Goal: Entertainment & Leisure: Consume media (video, audio)

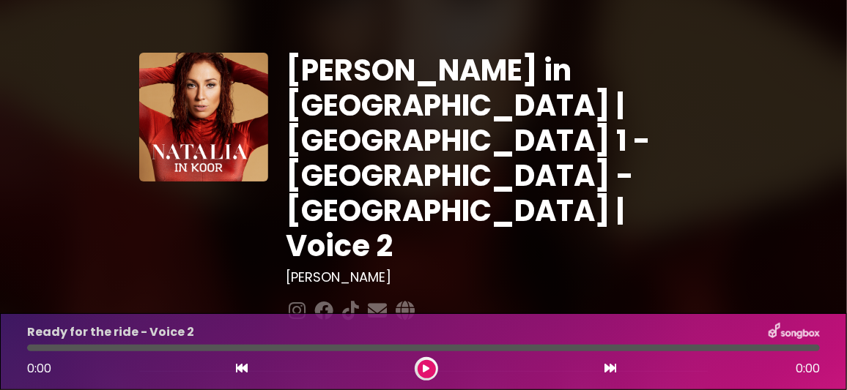
drag, startPoint x: 0, startPoint y: 0, endPoint x: 161, endPoint y: 263, distance: 308.3
click at [543, 330] on div "Ready for the ride - Voice 2" at bounding box center [423, 332] width 810 height 19
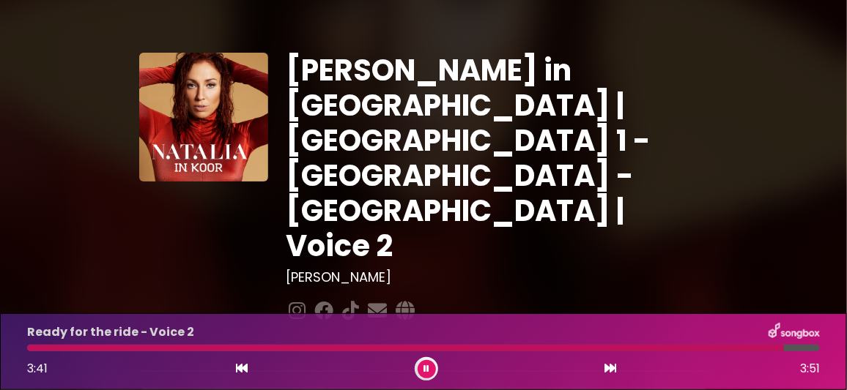
click at [431, 368] on button at bounding box center [426, 369] width 18 height 18
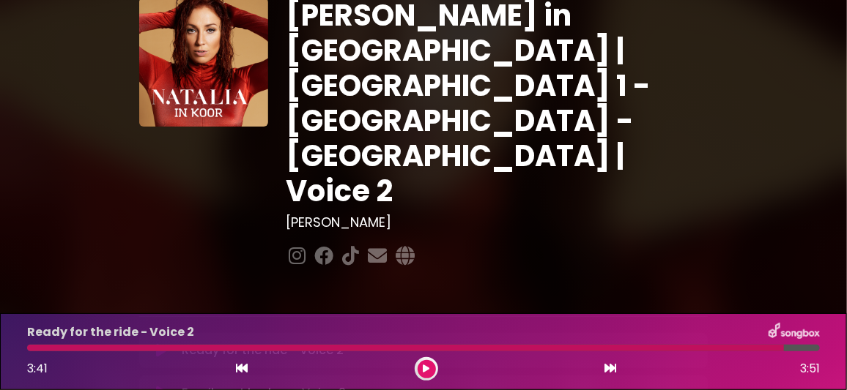
scroll to position [72, 0]
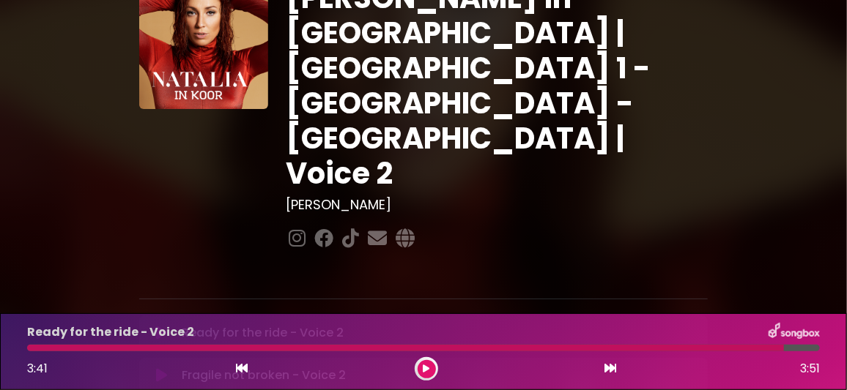
click at [164, 368] on icon at bounding box center [161, 375] width 11 height 15
click at [163, 326] on icon at bounding box center [161, 333] width 11 height 15
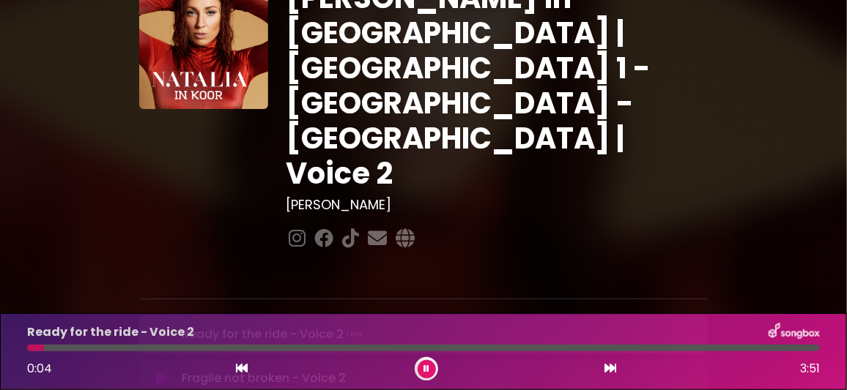
click at [166, 371] on icon at bounding box center [161, 378] width 11 height 15
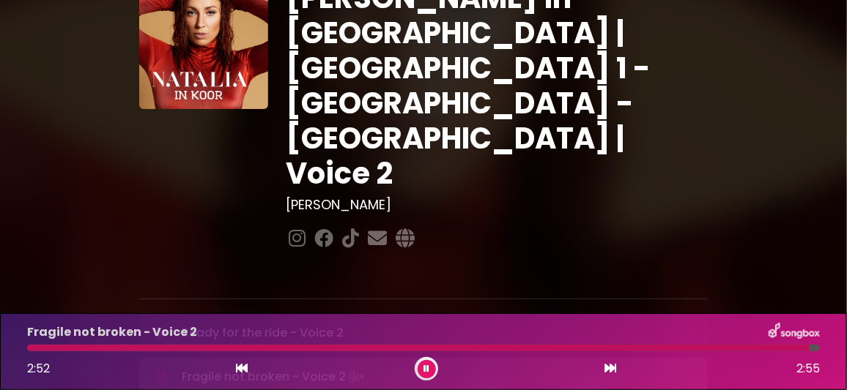
click at [424, 369] on icon at bounding box center [426, 369] width 6 height 9
click at [425, 369] on icon at bounding box center [426, 369] width 6 height 9
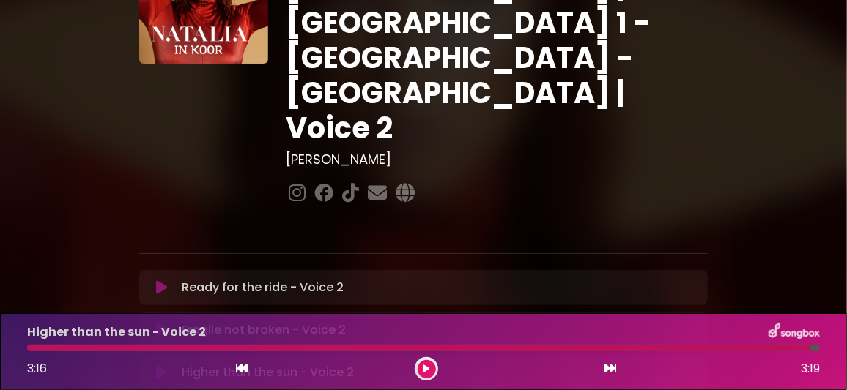
scroll to position [219, 0]
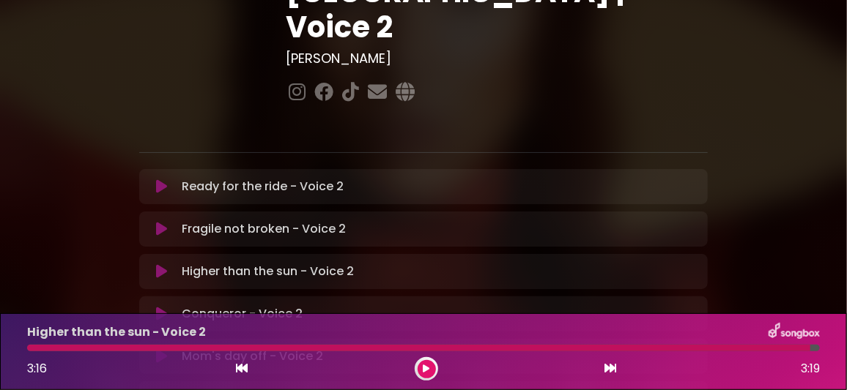
click at [163, 307] on icon at bounding box center [161, 314] width 11 height 15
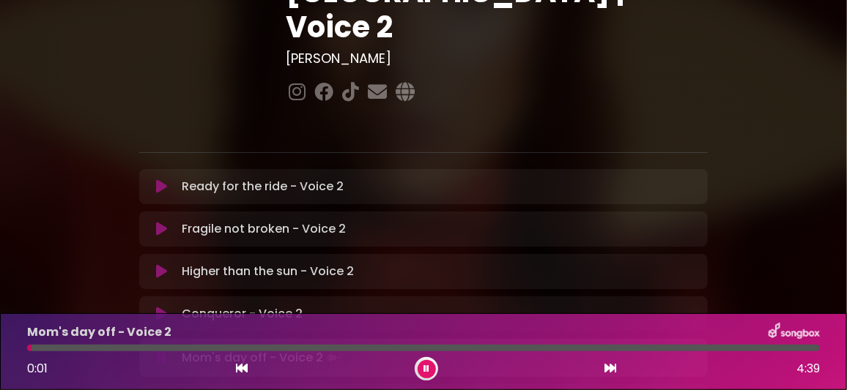
click at [425, 367] on icon at bounding box center [426, 369] width 6 height 9
click at [162, 349] on icon at bounding box center [161, 356] width 11 height 15
click at [162, 351] on icon at bounding box center [162, 358] width 10 height 15
click at [162, 349] on icon at bounding box center [161, 356] width 11 height 15
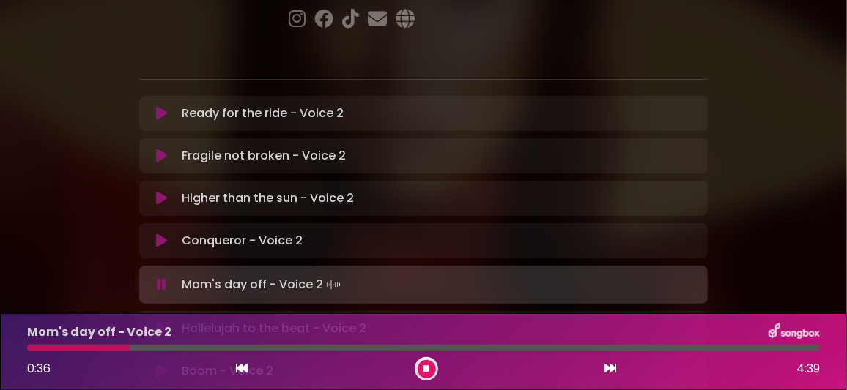
scroll to position [292, 0]
click at [423, 369] on icon at bounding box center [426, 369] width 6 height 9
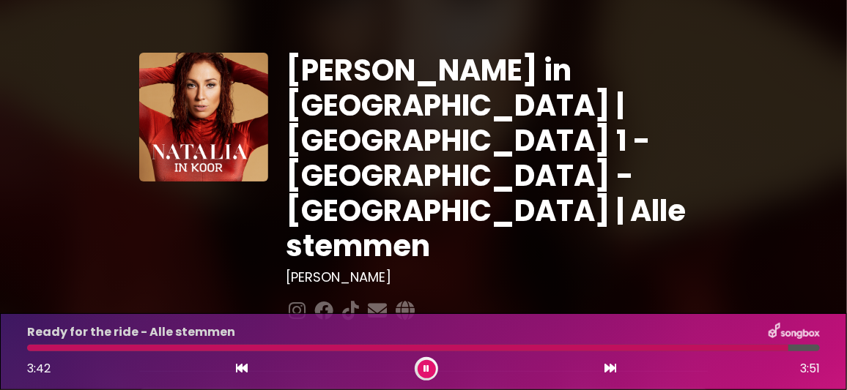
click at [426, 371] on icon at bounding box center [426, 369] width 6 height 9
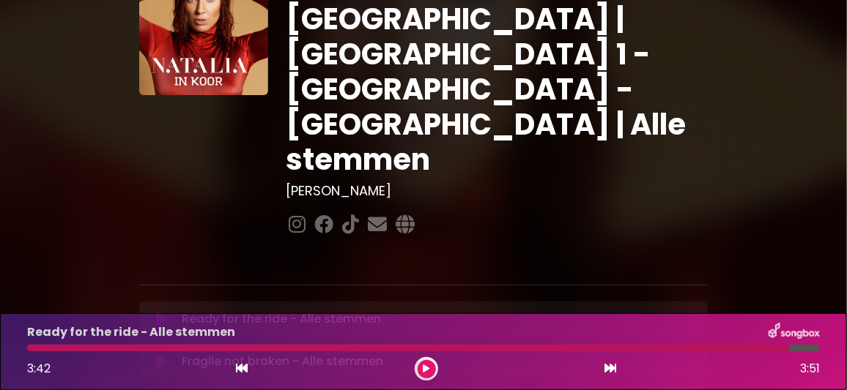
scroll to position [146, 0]
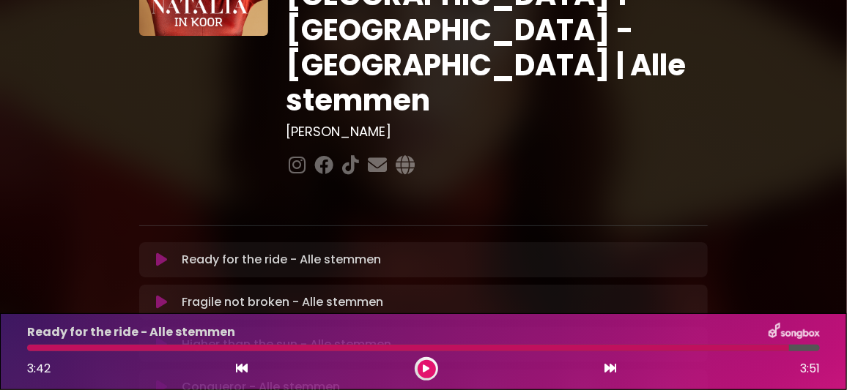
click at [160, 295] on icon at bounding box center [161, 302] width 11 height 15
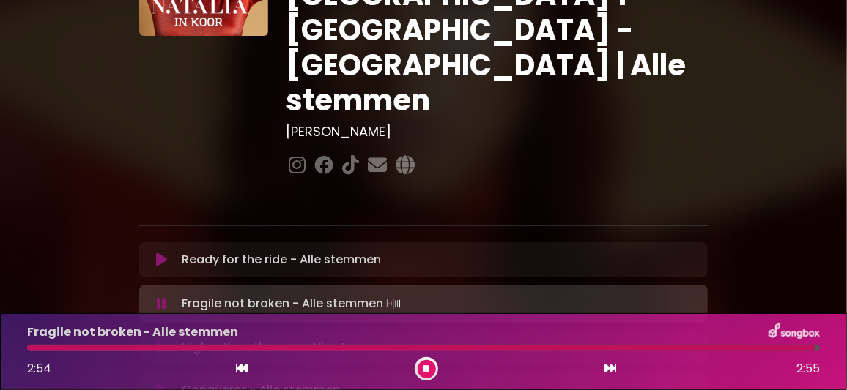
click at [423, 363] on button at bounding box center [426, 369] width 18 height 18
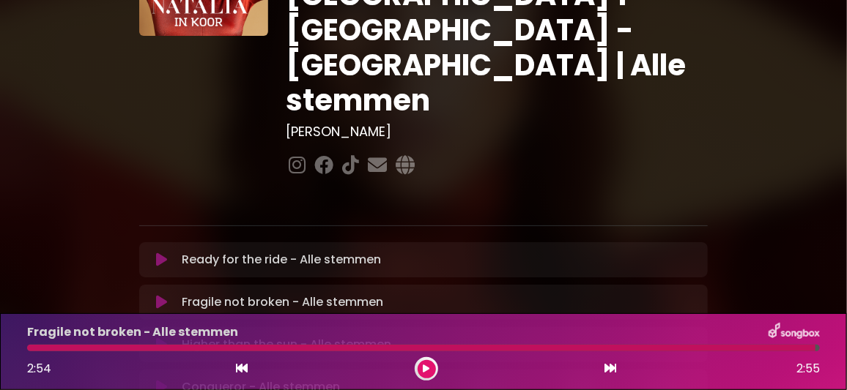
click at [164, 338] on icon at bounding box center [161, 345] width 11 height 15
click at [425, 368] on icon at bounding box center [426, 369] width 6 height 9
click at [159, 380] on icon at bounding box center [161, 387] width 11 height 15
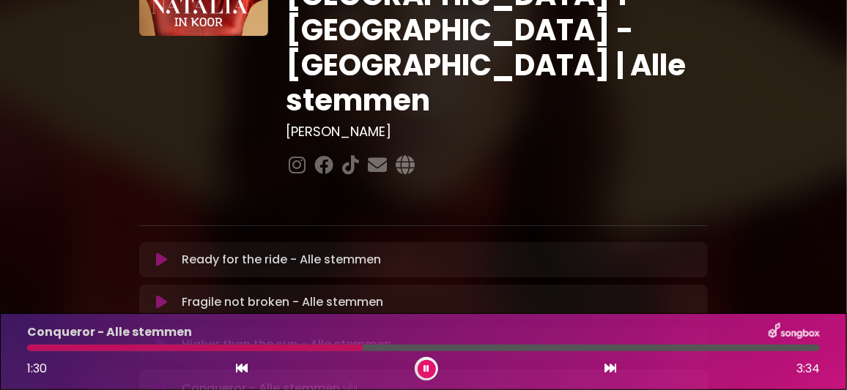
click at [324, 347] on div at bounding box center [194, 348] width 335 height 7
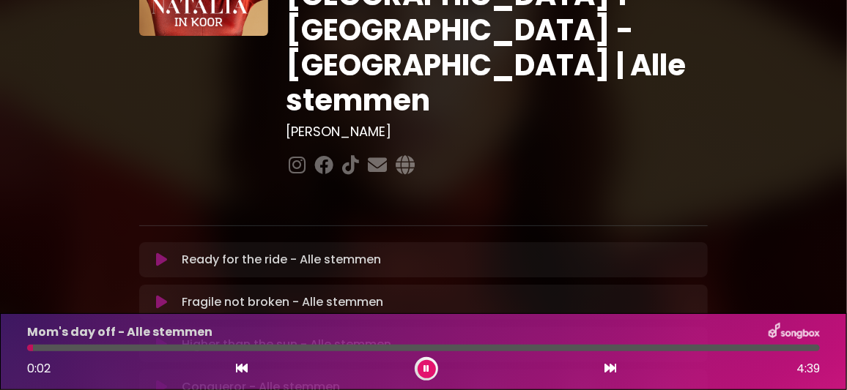
click at [427, 370] on icon at bounding box center [426, 369] width 6 height 9
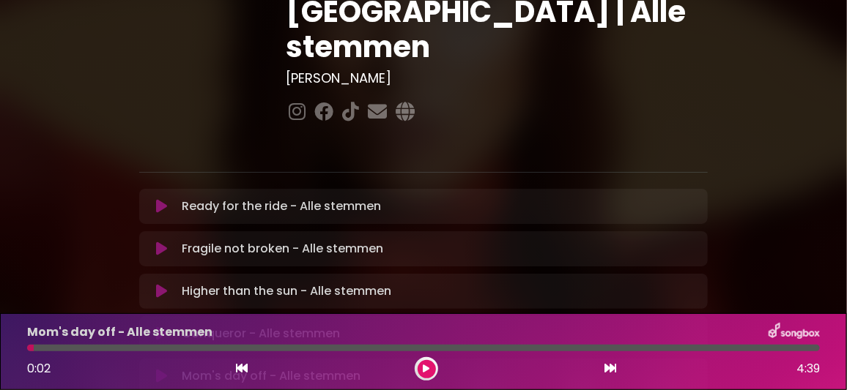
scroll to position [219, 0]
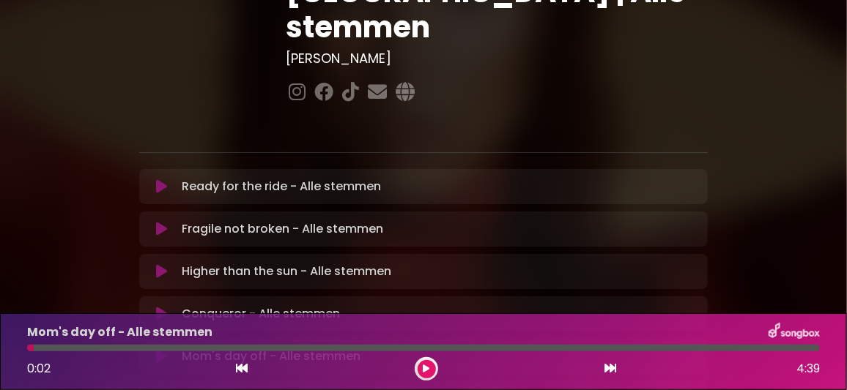
click at [163, 349] on icon at bounding box center [161, 356] width 11 height 15
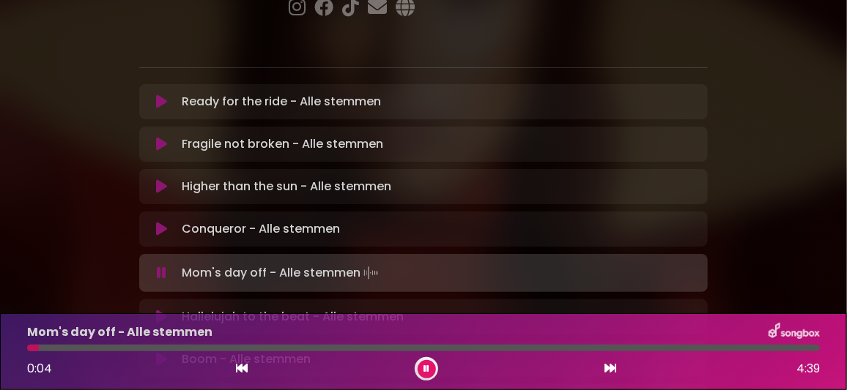
scroll to position [292, 0]
